Goal: Entertainment & Leisure: Consume media (video, audio)

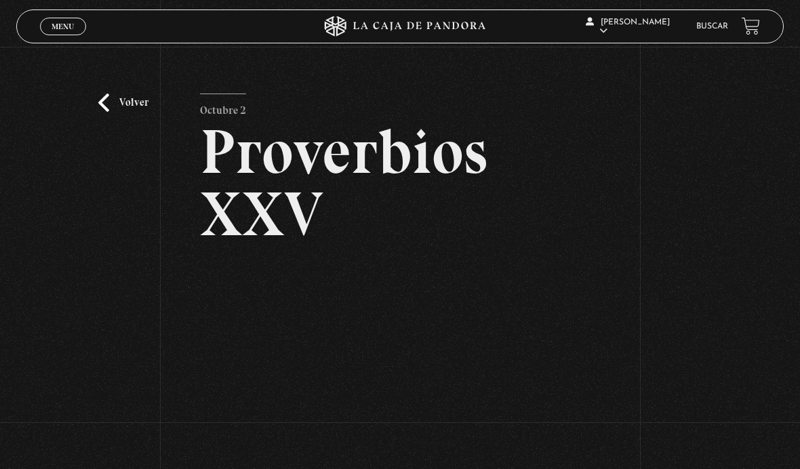
scroll to position [211, 0]
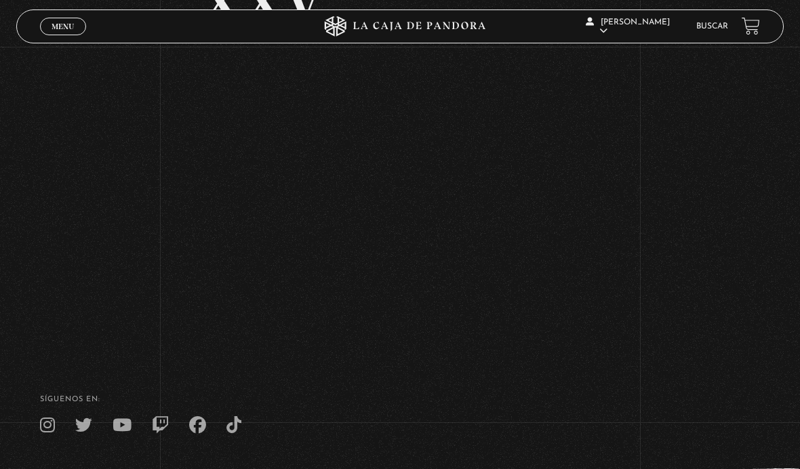
click at [62, 28] on span "Menu" at bounding box center [63, 26] width 22 height 8
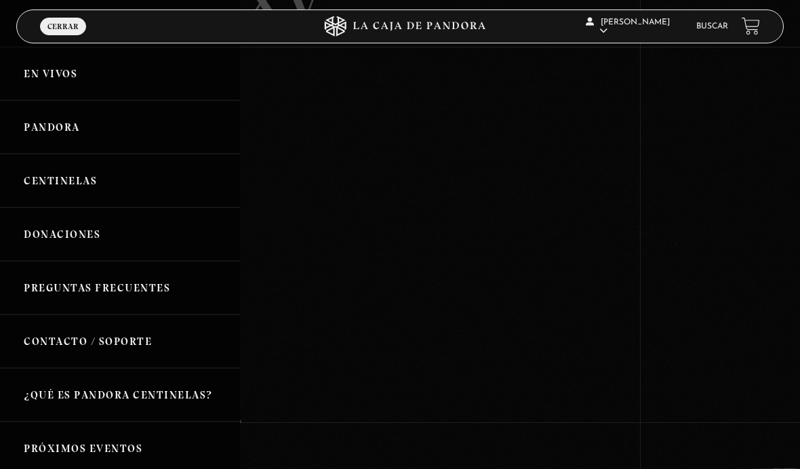
click at [115, 135] on link "Pandora" at bounding box center [120, 127] width 240 height 54
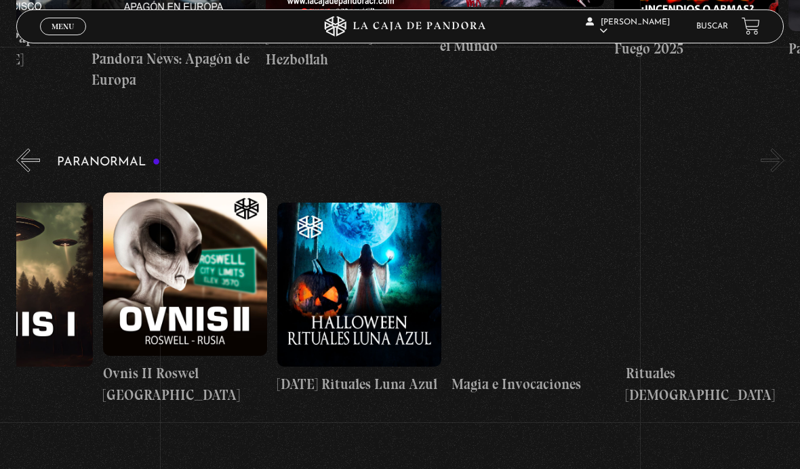
scroll to position [0, 1133]
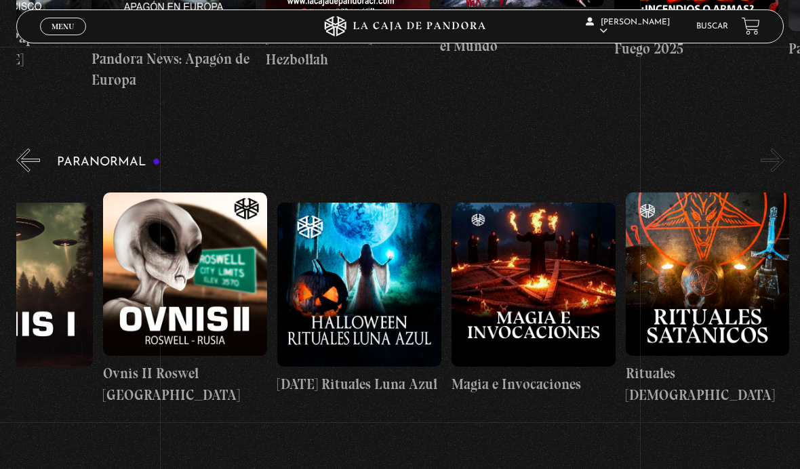
click at [778, 163] on button "»" at bounding box center [773, 161] width 24 height 24
click at [771, 162] on button "»" at bounding box center [773, 161] width 24 height 24
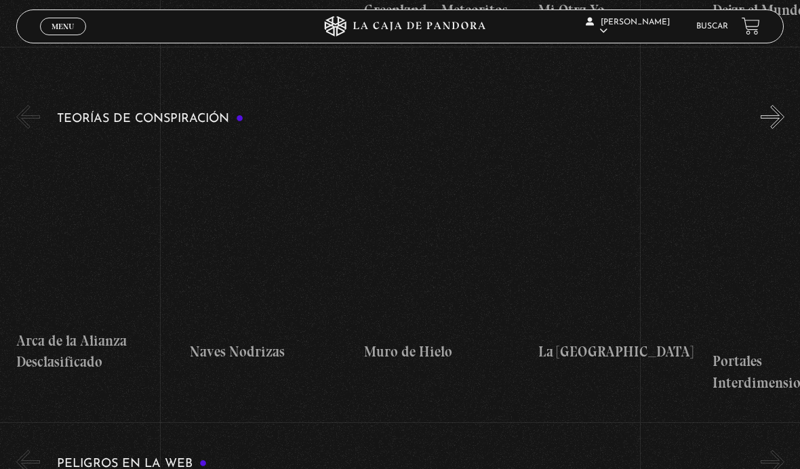
scroll to position [2507, 0]
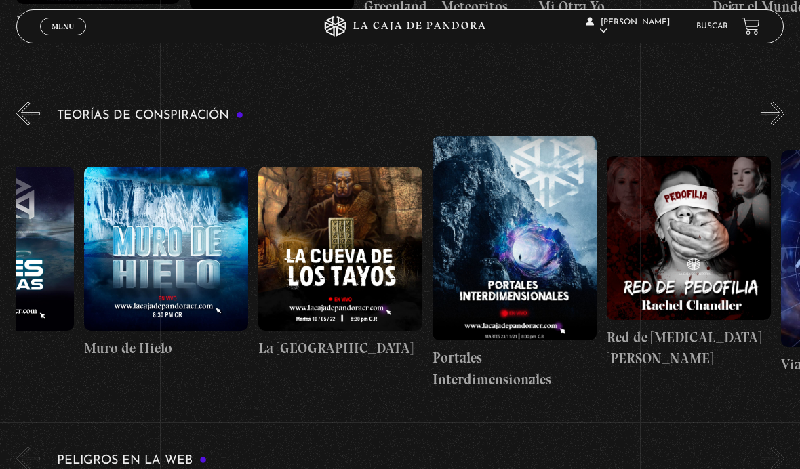
click at [766, 119] on button "»" at bounding box center [773, 114] width 24 height 24
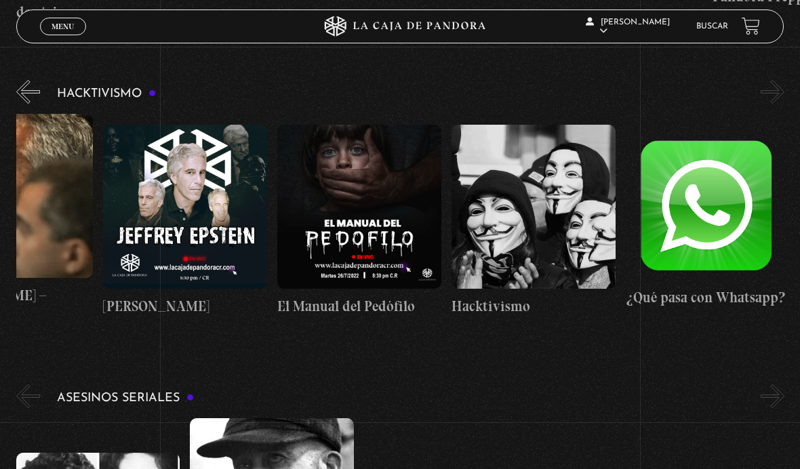
scroll to position [0, 87]
click at [772, 80] on button "»" at bounding box center [773, 92] width 24 height 24
click at [771, 80] on button "»" at bounding box center [773, 92] width 24 height 24
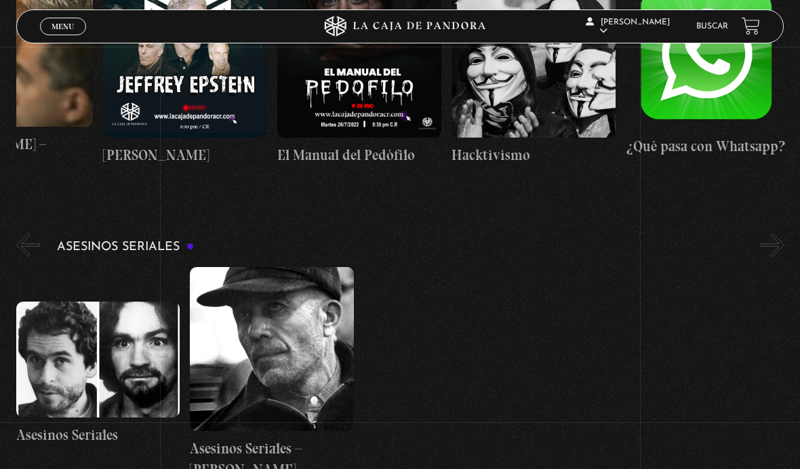
scroll to position [3739, 0]
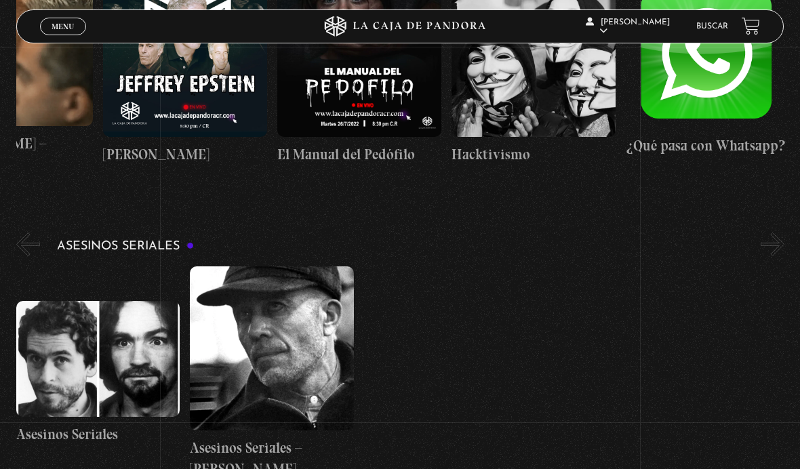
click at [769, 233] on button "»" at bounding box center [773, 245] width 24 height 24
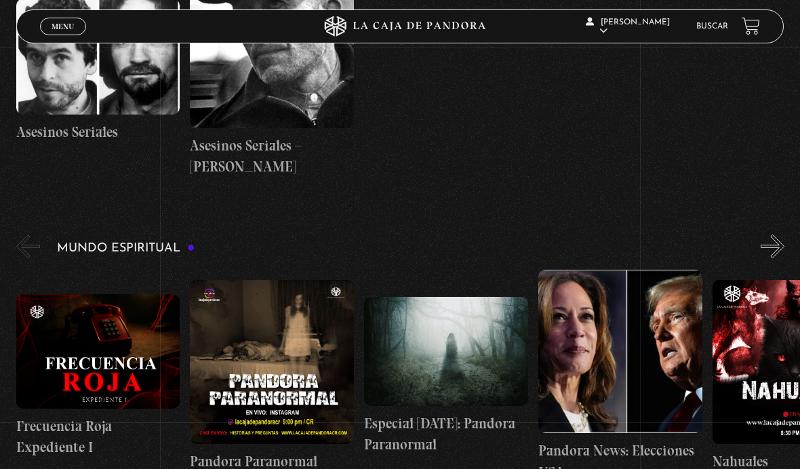
scroll to position [4040, 0]
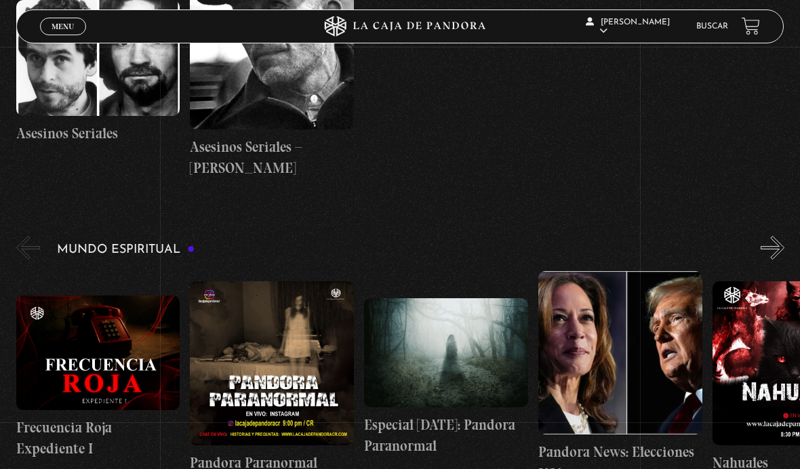
click at [773, 236] on button "»" at bounding box center [773, 248] width 24 height 24
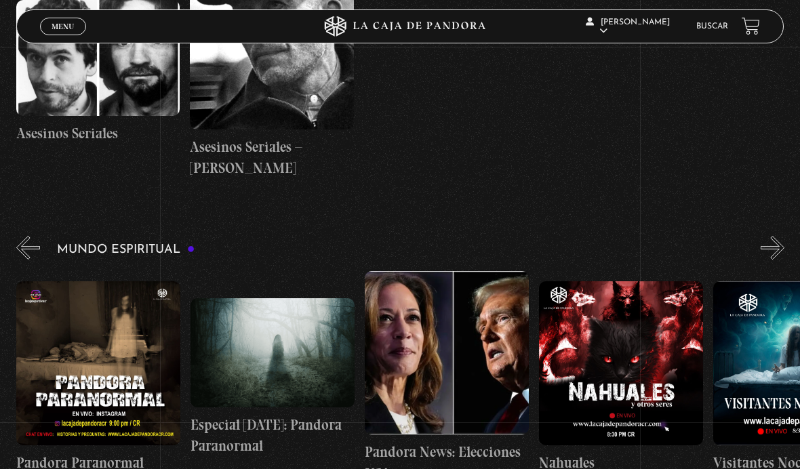
click at [770, 236] on button "»" at bounding box center [773, 248] width 24 height 24
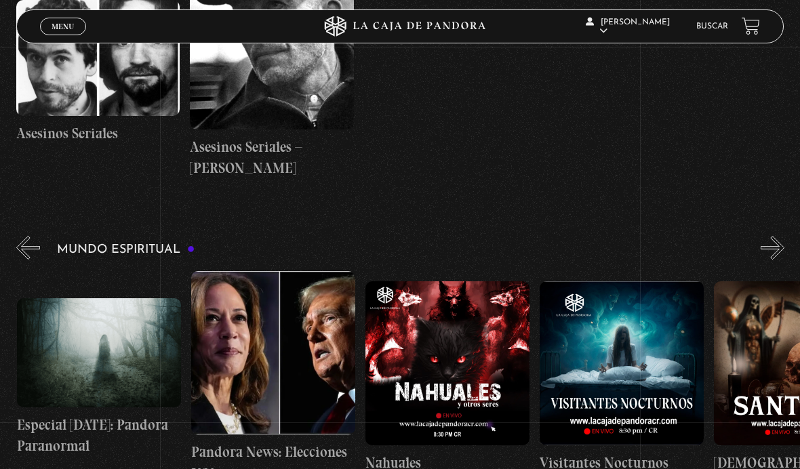
click at [769, 236] on button "»" at bounding box center [773, 248] width 24 height 24
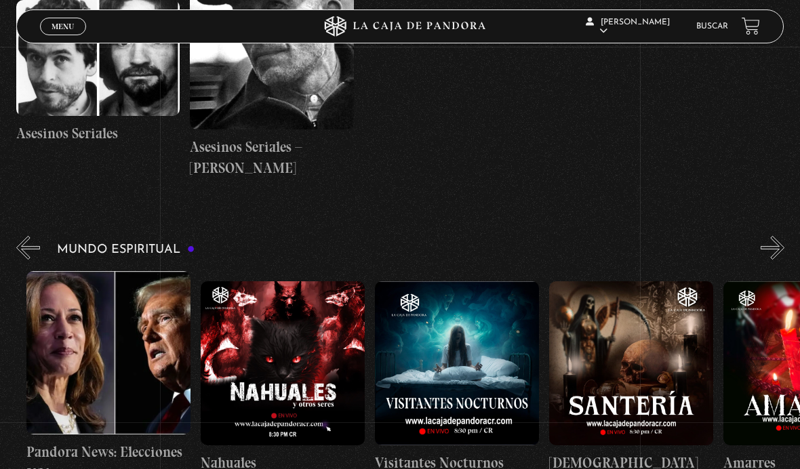
click at [770, 236] on button "»" at bounding box center [773, 248] width 24 height 24
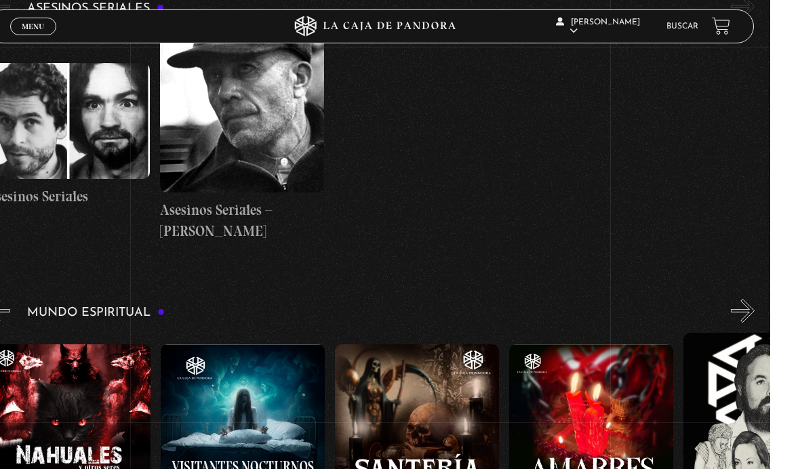
scroll to position [3964, 0]
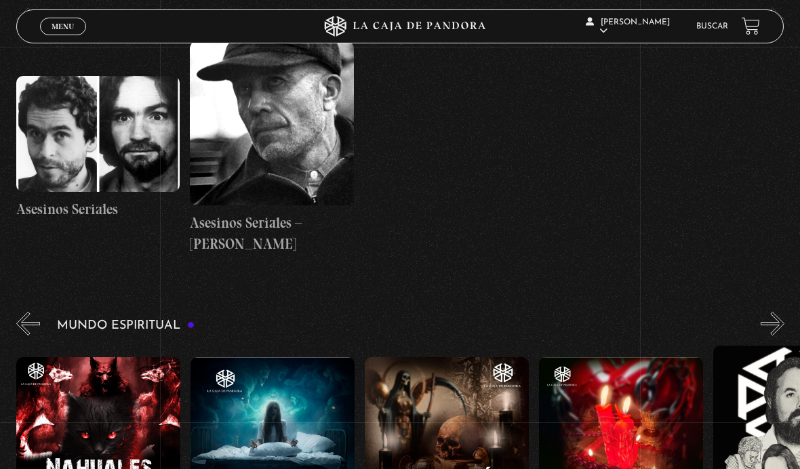
click at [771, 312] on button "»" at bounding box center [773, 324] width 24 height 24
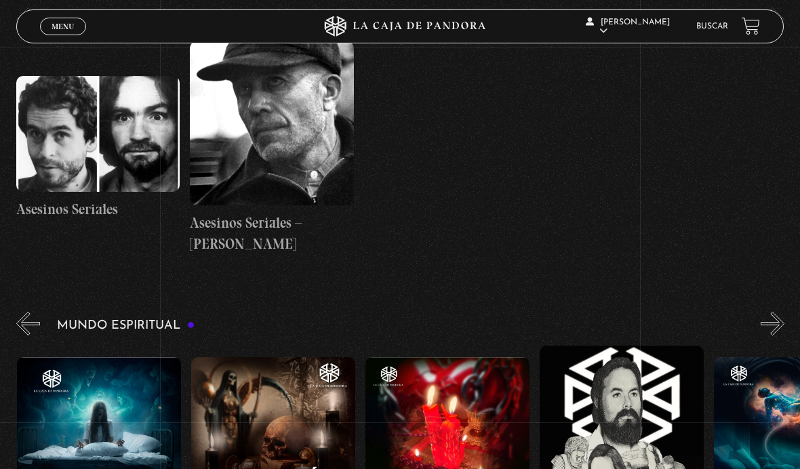
click at [764, 312] on button "»" at bounding box center [773, 324] width 24 height 24
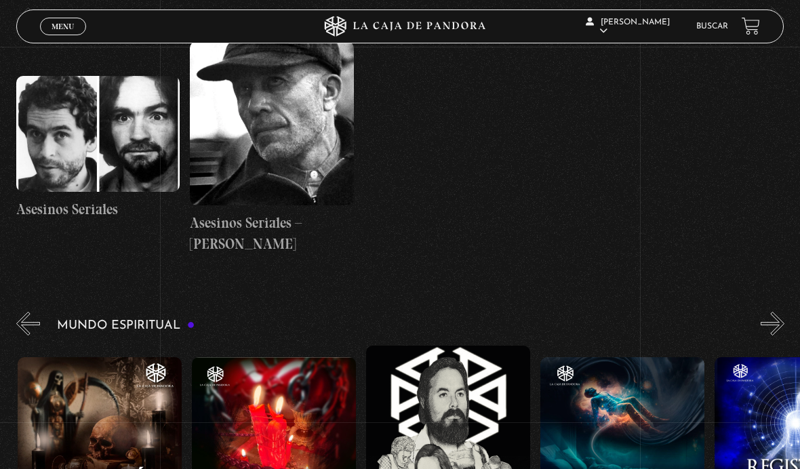
click at [764, 312] on button "»" at bounding box center [773, 324] width 24 height 24
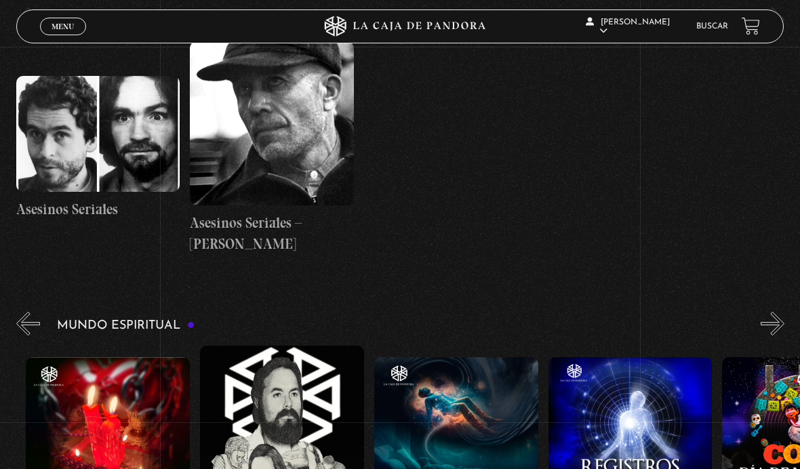
click at [764, 312] on button "»" at bounding box center [773, 324] width 24 height 24
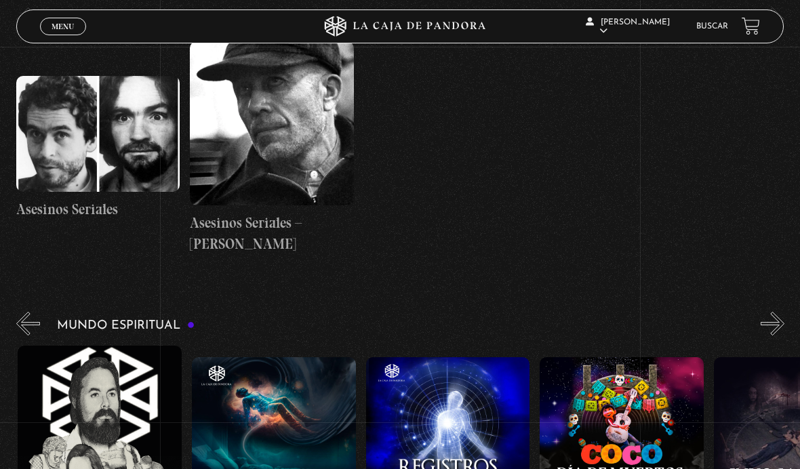
click at [762, 312] on button "»" at bounding box center [773, 324] width 24 height 24
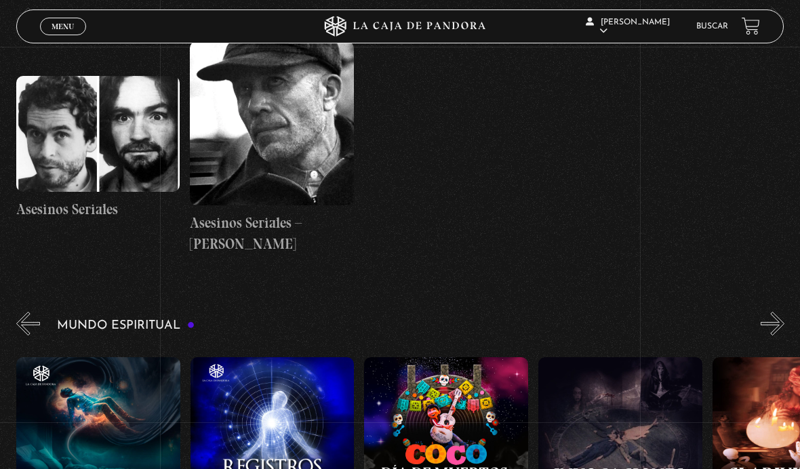
click at [762, 312] on button "»" at bounding box center [773, 324] width 24 height 24
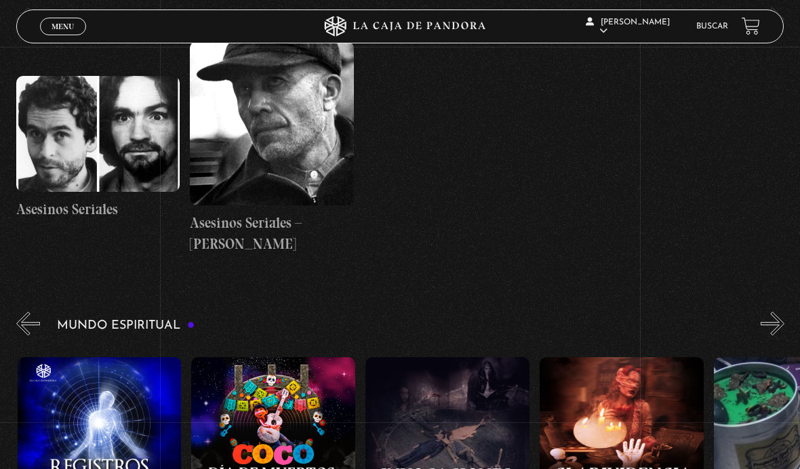
click at [762, 312] on button "»" at bounding box center [773, 324] width 24 height 24
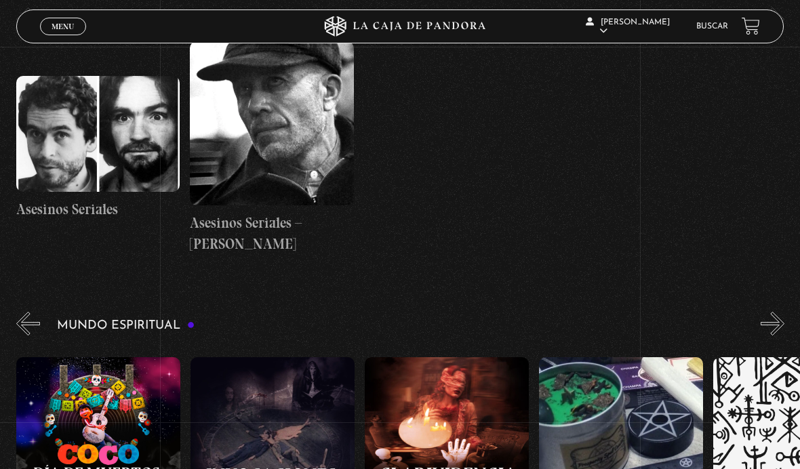
click at [762, 312] on button "»" at bounding box center [773, 324] width 24 height 24
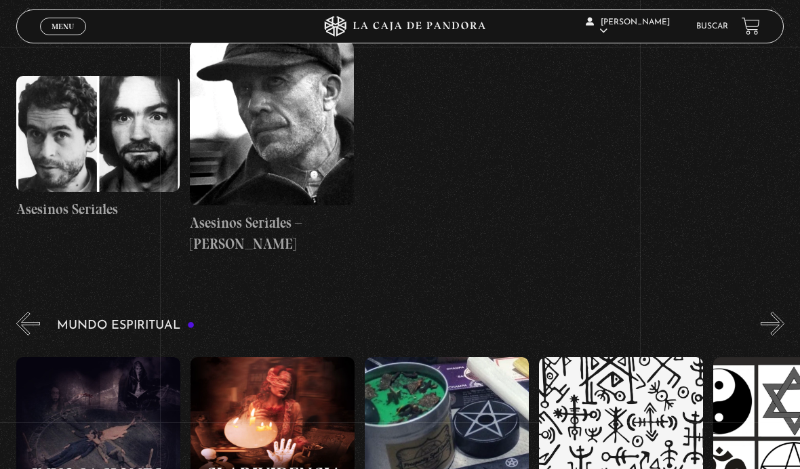
click at [763, 312] on button "»" at bounding box center [773, 324] width 24 height 24
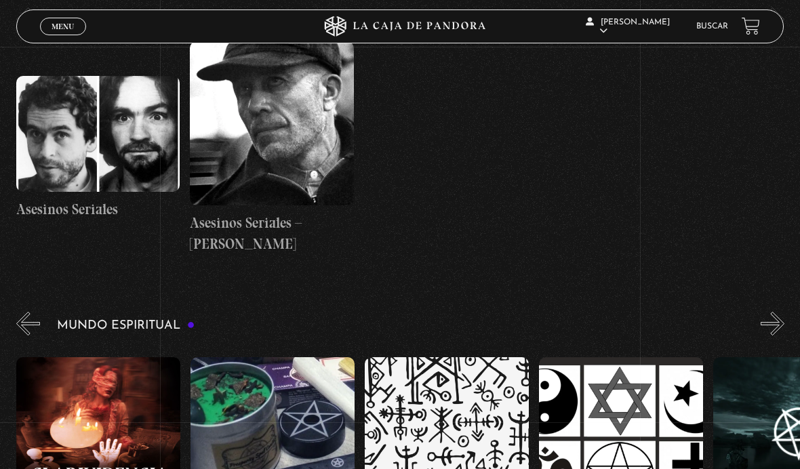
click at [768, 312] on button "»" at bounding box center [773, 324] width 24 height 24
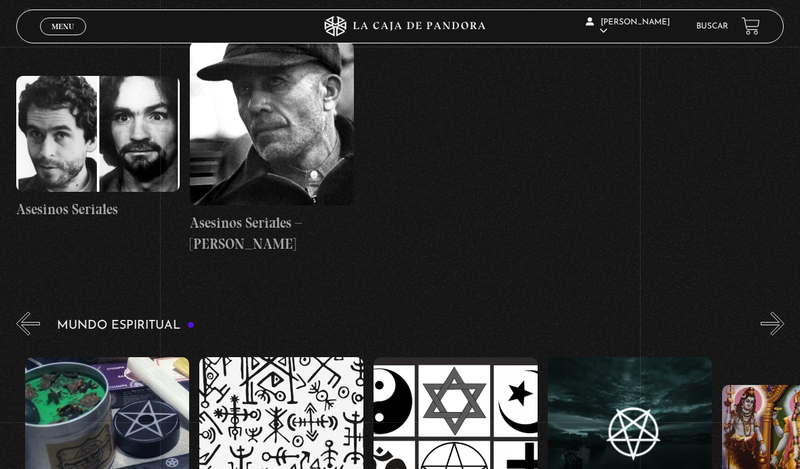
click at [767, 312] on button "»" at bounding box center [773, 324] width 24 height 24
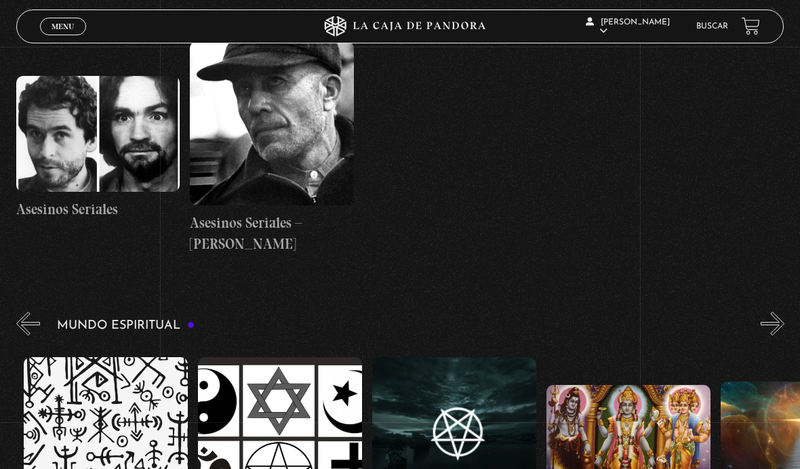
click at [766, 312] on button "»" at bounding box center [773, 324] width 24 height 24
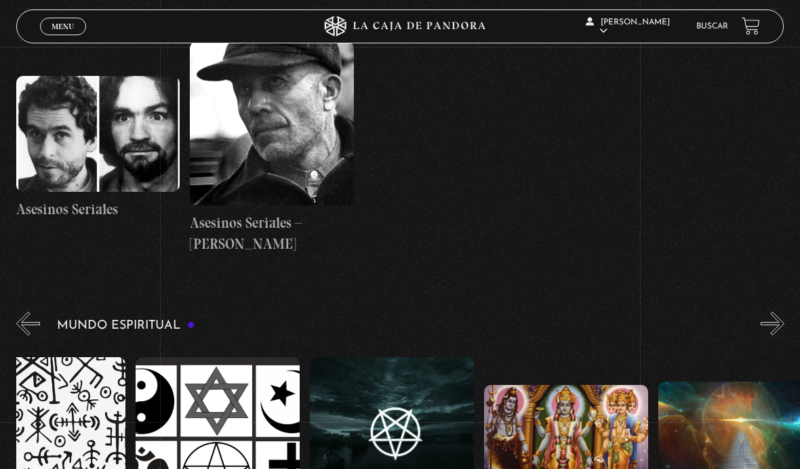
scroll to position [0, 2701]
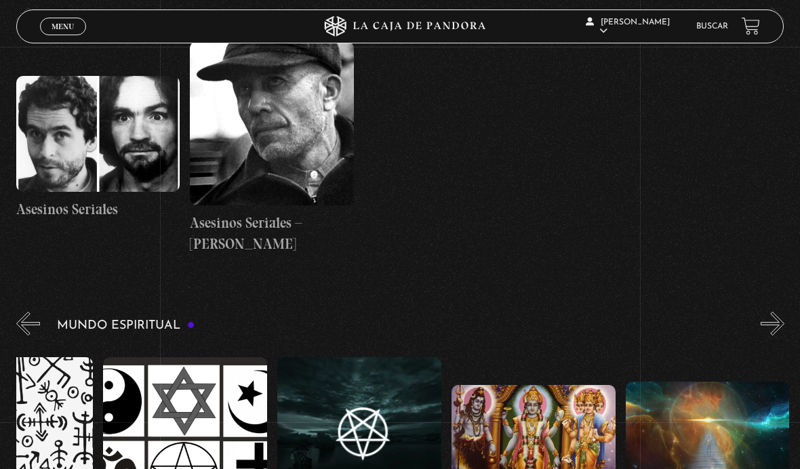
click at [762, 312] on button "»" at bounding box center [773, 324] width 24 height 24
click at [760, 309] on div "Mundo Espiritual «" at bounding box center [408, 435] width 784 height 253
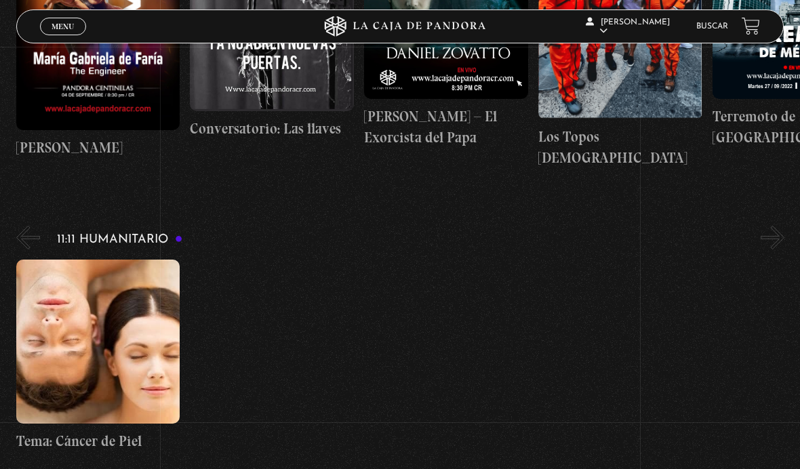
scroll to position [4694, 0]
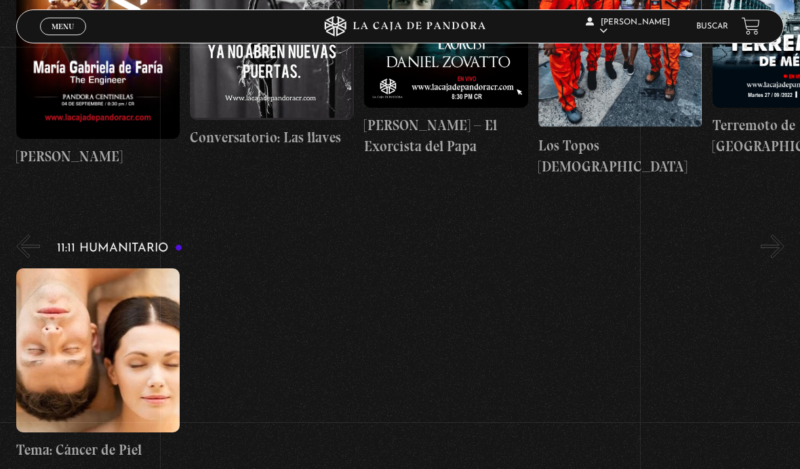
click at [70, 25] on span "Menu" at bounding box center [63, 26] width 22 height 8
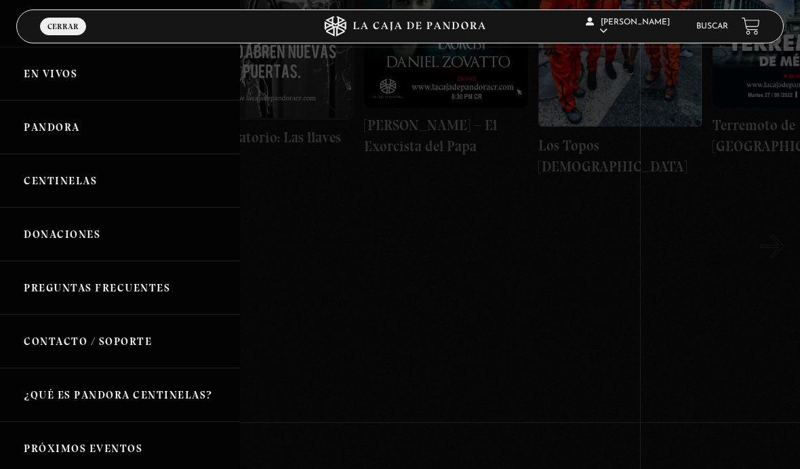
click at [121, 176] on link "Centinelas" at bounding box center [120, 181] width 240 height 54
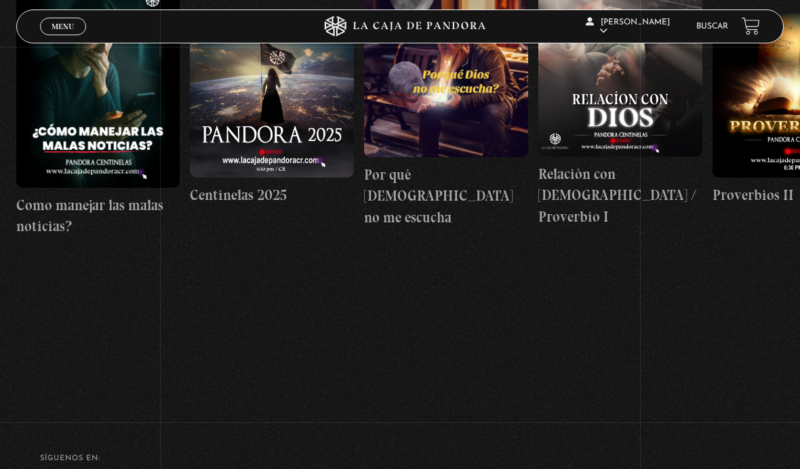
scroll to position [296, 0]
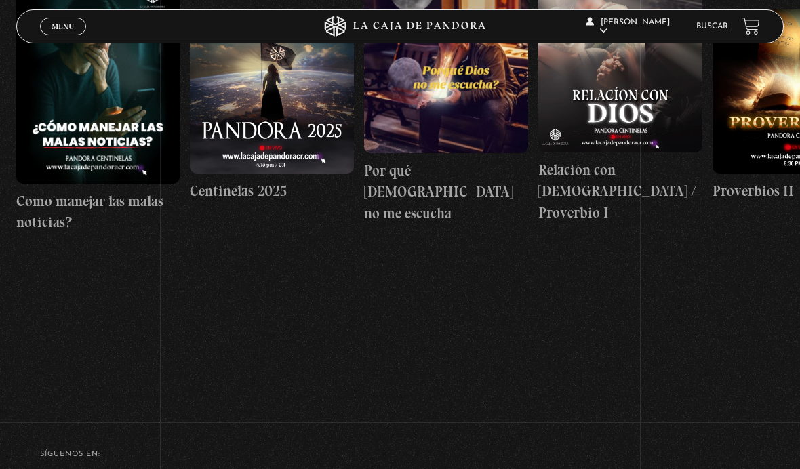
click at [562, 228] on link "Relación con [DEMOGRAPHIC_DATA] / Proverbio I" at bounding box center [621, 106] width 164 height 324
